Goal: Navigation & Orientation: Find specific page/section

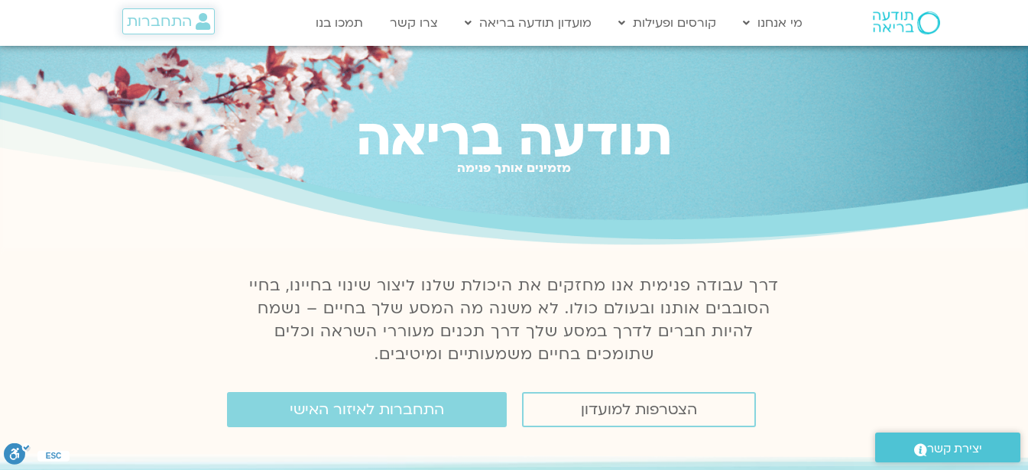
click at [165, 21] on span "התחברות" at bounding box center [159, 21] width 65 height 17
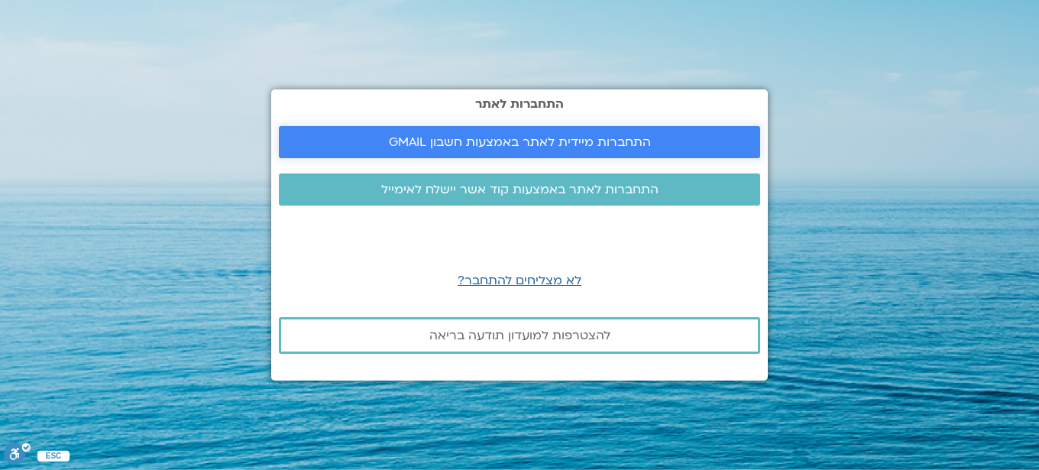
click at [413, 140] on span "התחברות מיידית לאתר באמצעות חשבון GMAIL" at bounding box center [520, 142] width 262 height 14
